Goal: Task Accomplishment & Management: Manage account settings

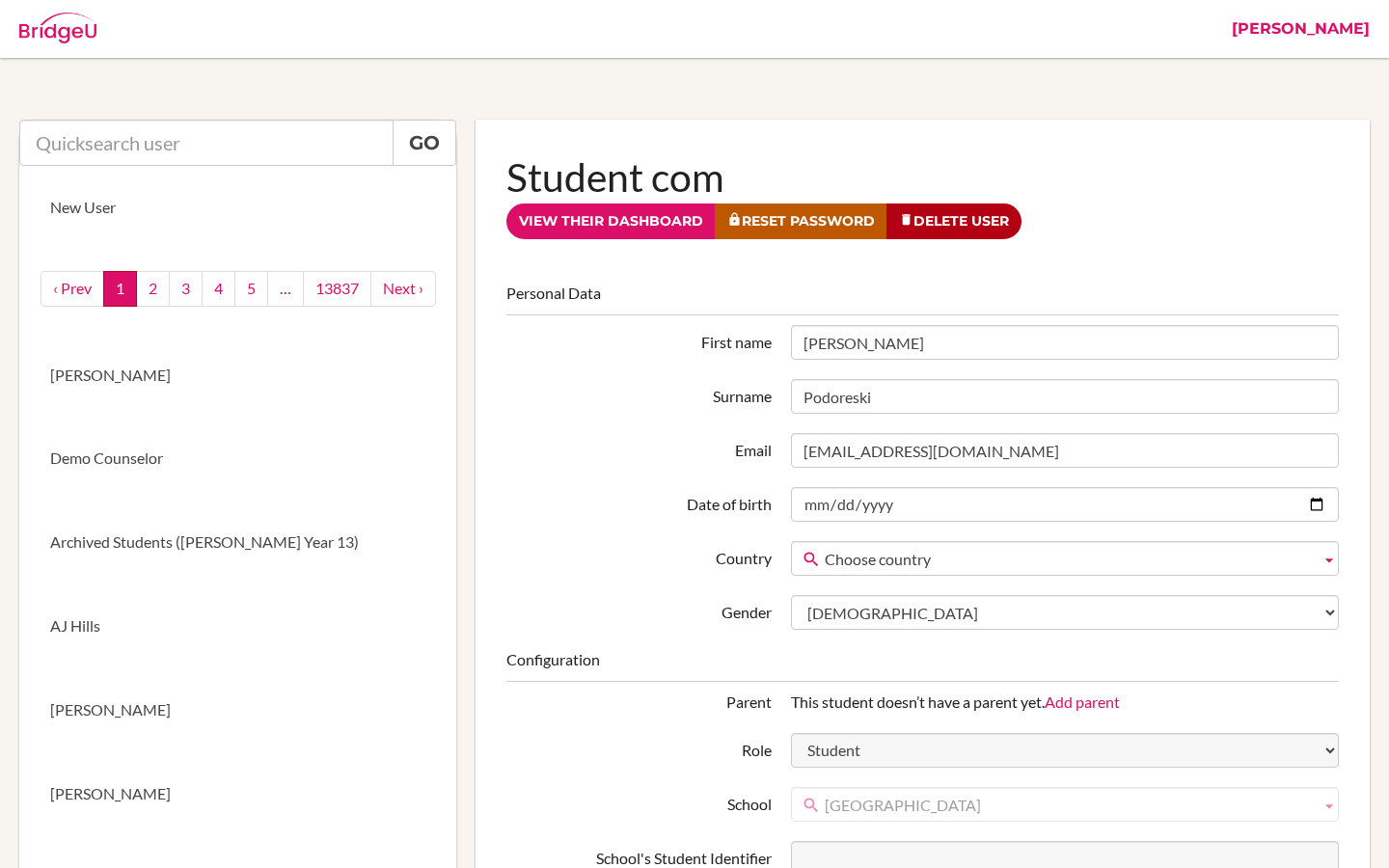
click at [1371, 26] on link "[PERSON_NAME]" at bounding box center [1301, 28] width 157 height 58
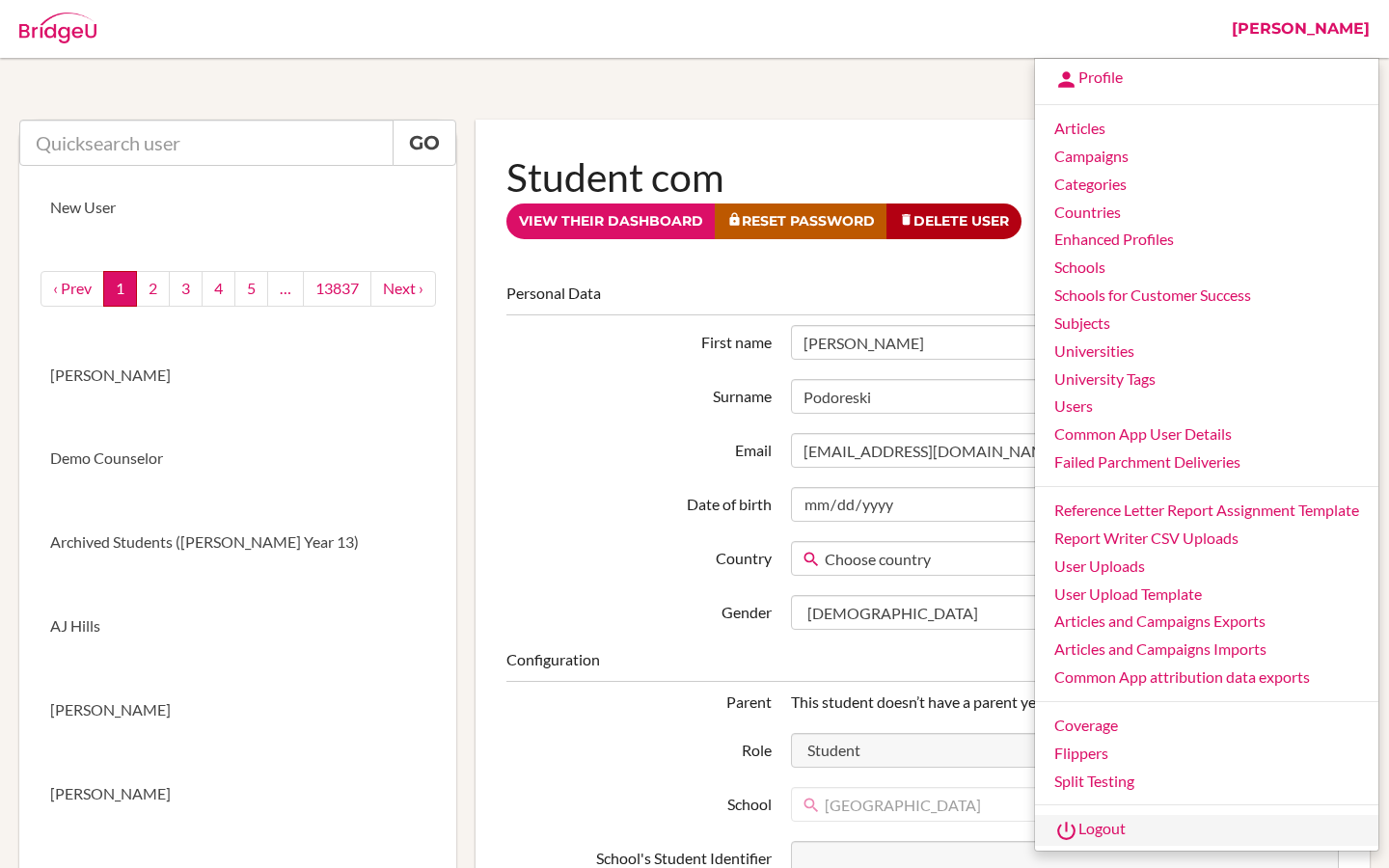
click at [1094, 839] on link "Logout" at bounding box center [1207, 830] width 343 height 30
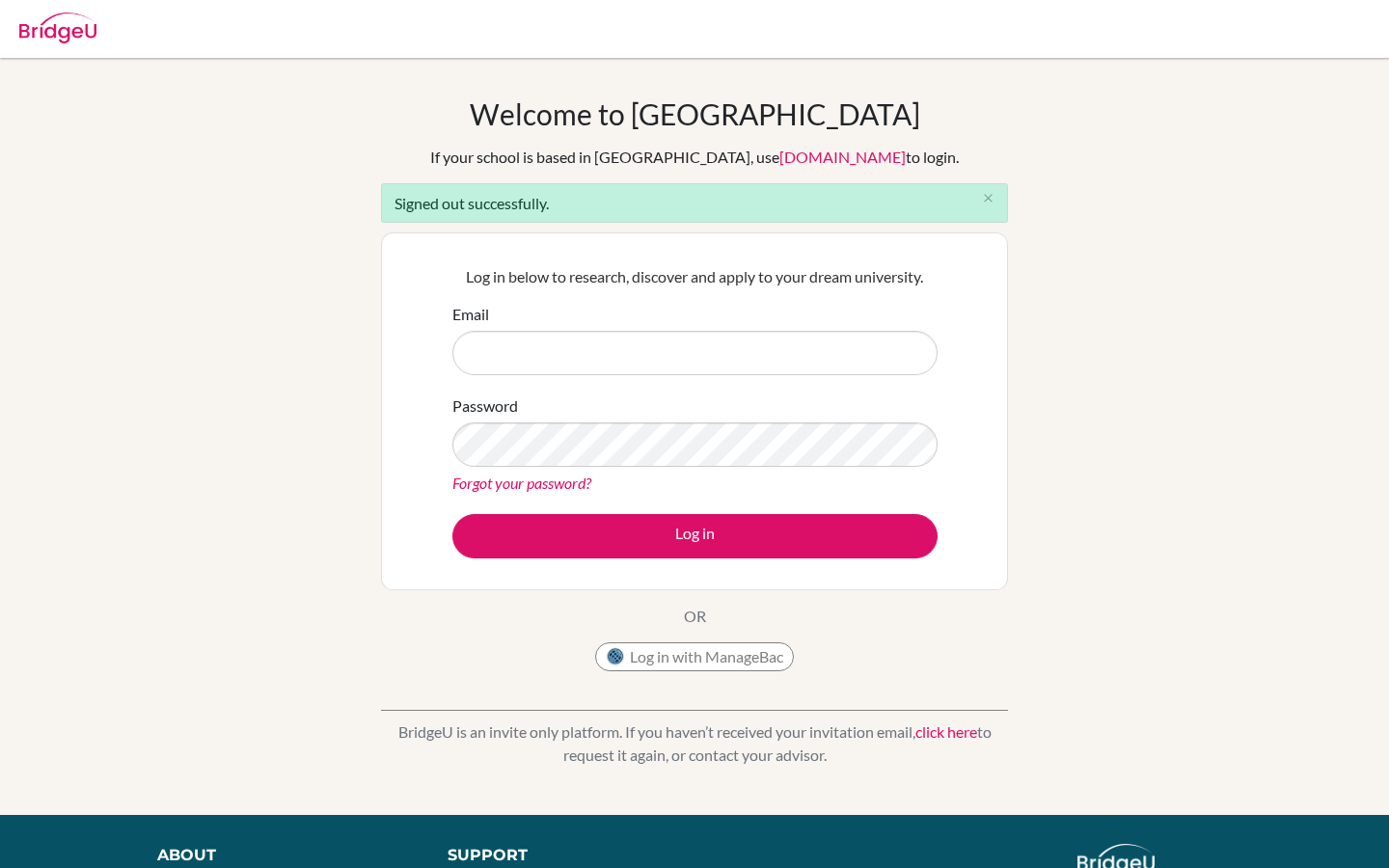
click at [603, 334] on input "Email" at bounding box center [694, 352] width 486 height 44
click at [493, 364] on input "Email" at bounding box center [694, 352] width 486 height 44
paste input "[PERSON_NAME][EMAIL_ADDRESS][PERSON_NAME][DOMAIN_NAME]"
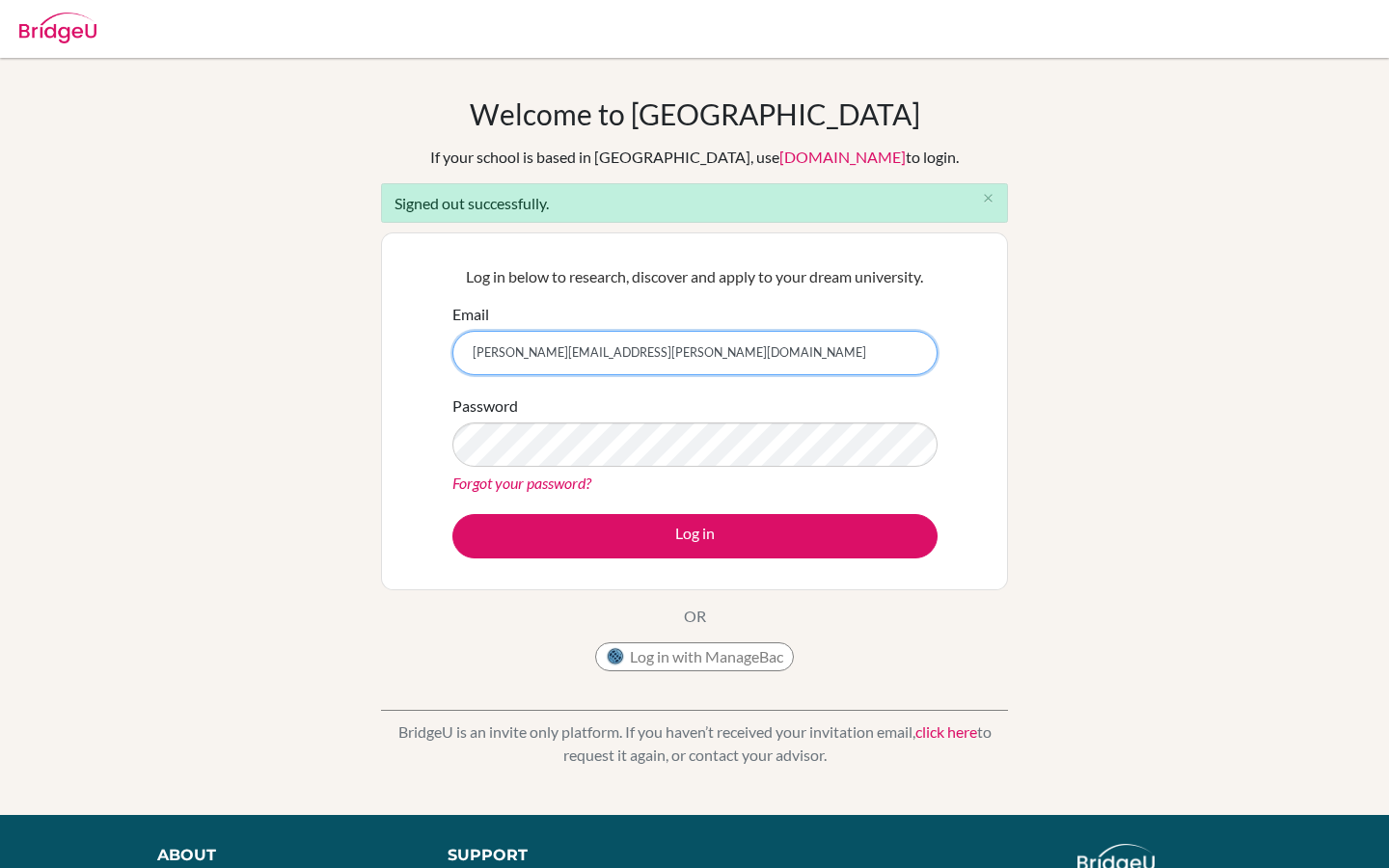
type input "[PERSON_NAME][EMAIL_ADDRESS][PERSON_NAME][DOMAIN_NAME]"
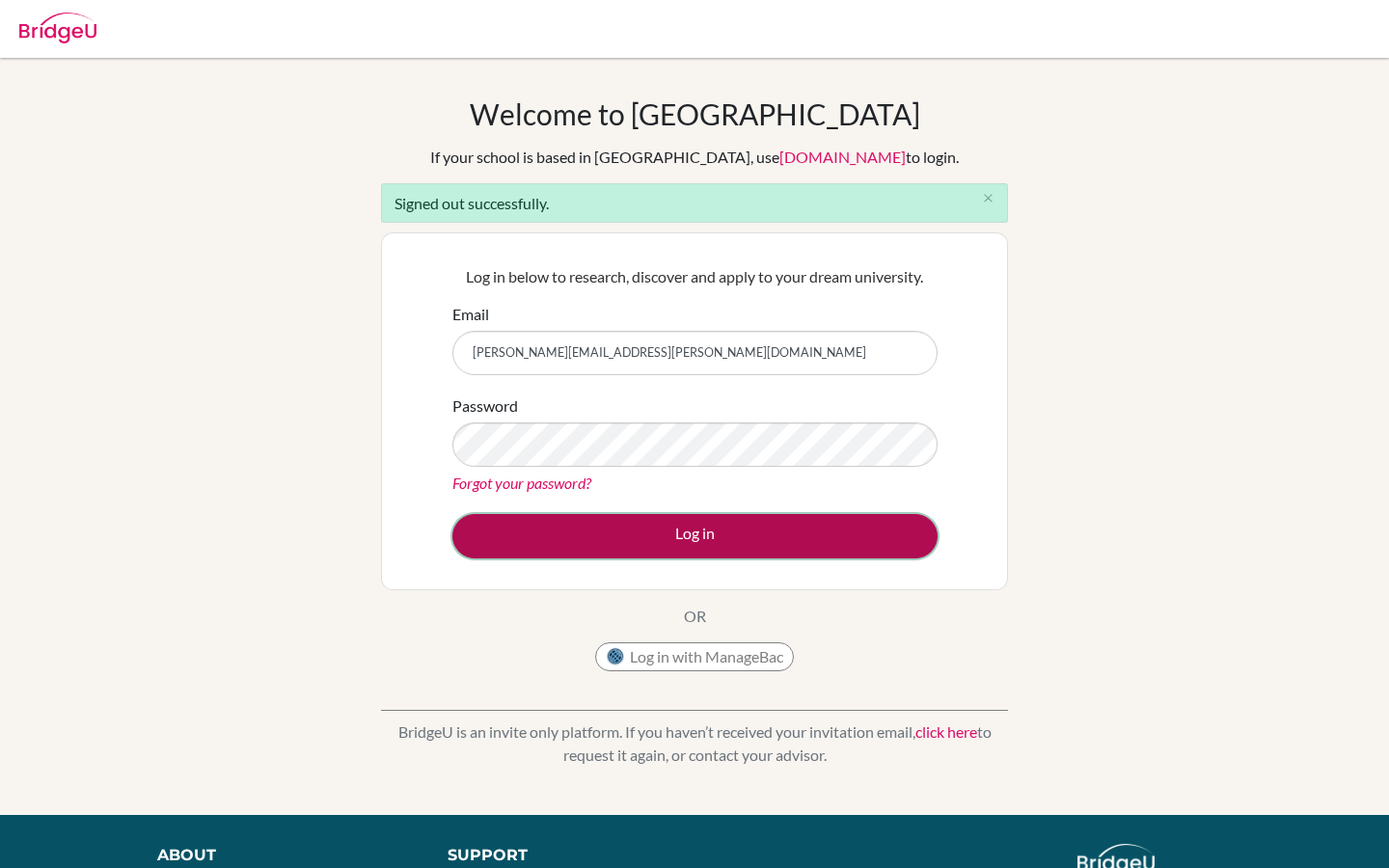
click at [594, 531] on button "Log in" at bounding box center [694, 536] width 486 height 44
